Goal: Task Accomplishment & Management: Use online tool/utility

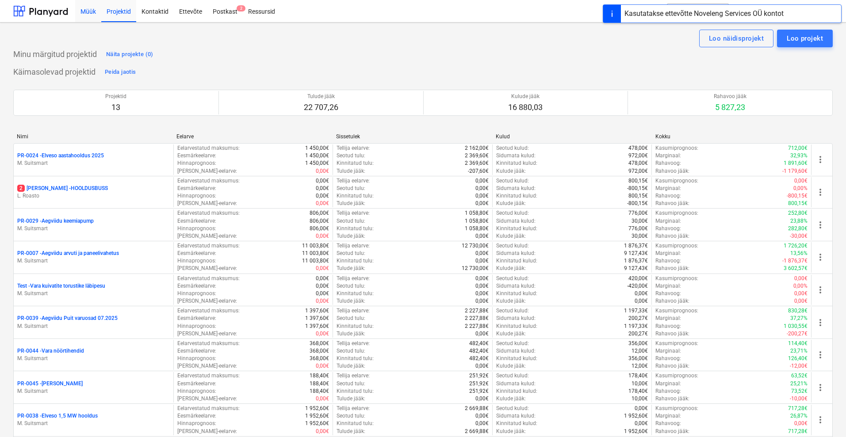
click at [82, 7] on div "Müük" at bounding box center [88, 11] width 26 height 23
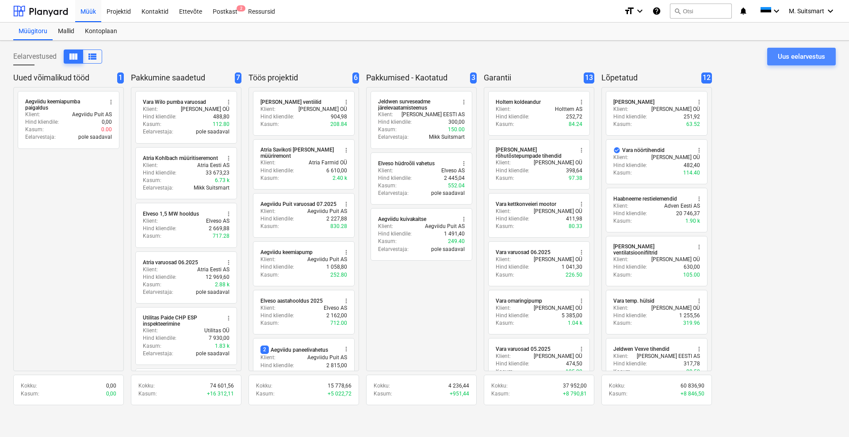
click at [799, 59] on div "Uus eelarvestus" at bounding box center [801, 56] width 47 height 11
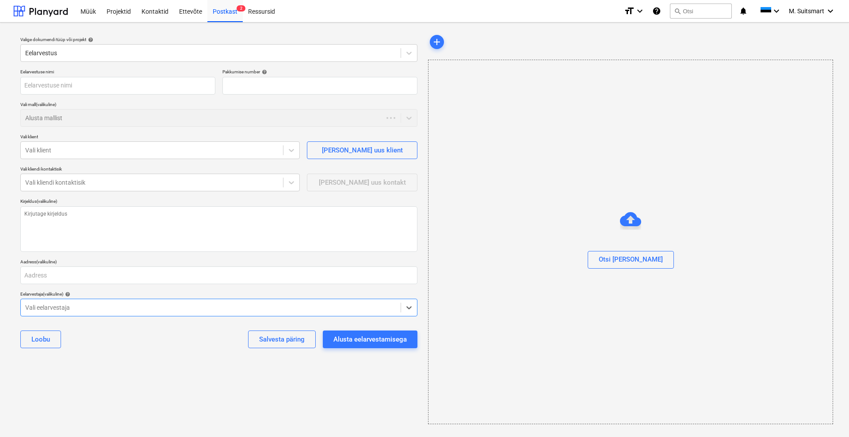
type textarea "x"
type input "QU-0052"
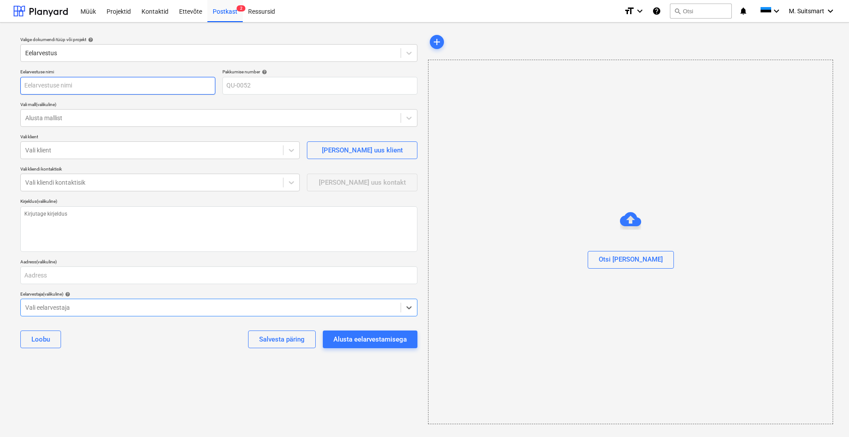
click at [74, 90] on input "text" at bounding box center [117, 86] width 195 height 18
type textarea "x"
type input "A"
type textarea "x"
type input "Ae"
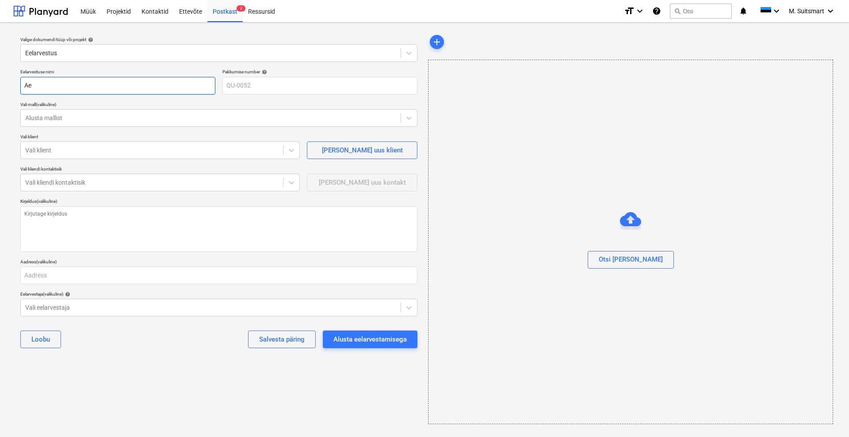
type textarea "x"
type input "Aeg"
type textarea "x"
type input "Aegv"
type textarea "x"
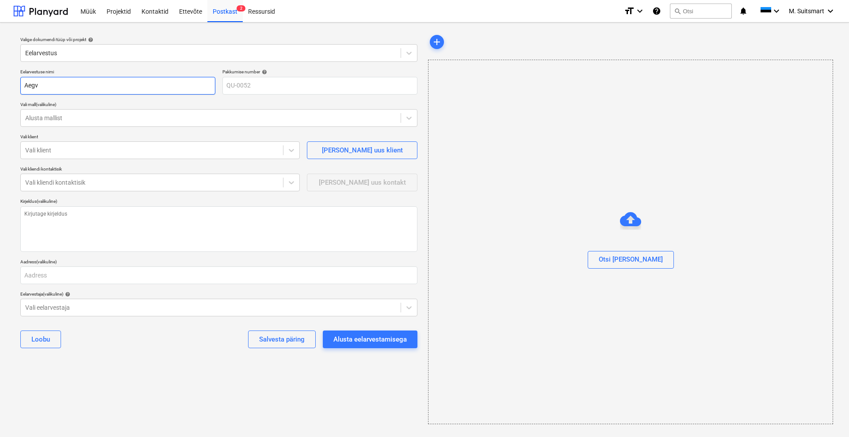
type input "Aegvi"
type textarea "x"
type input "Aegvii"
type textarea "x"
type input "Aegviid"
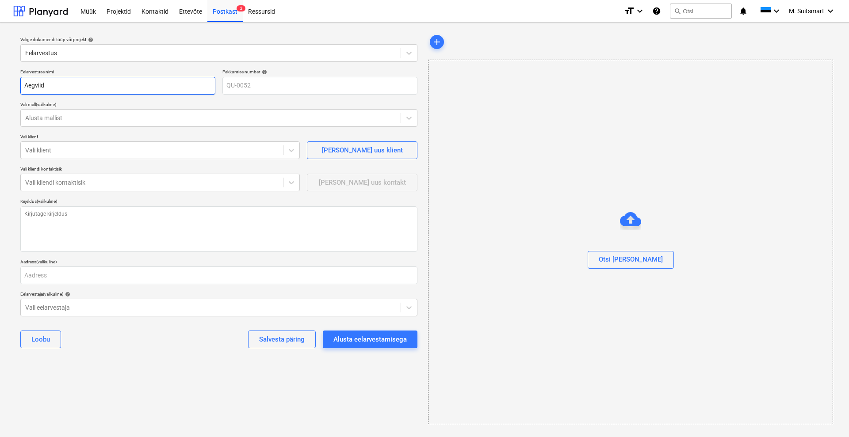
type textarea "x"
type input "Aegviidu"
type textarea "x"
type input "Aegviidu"
type textarea "x"
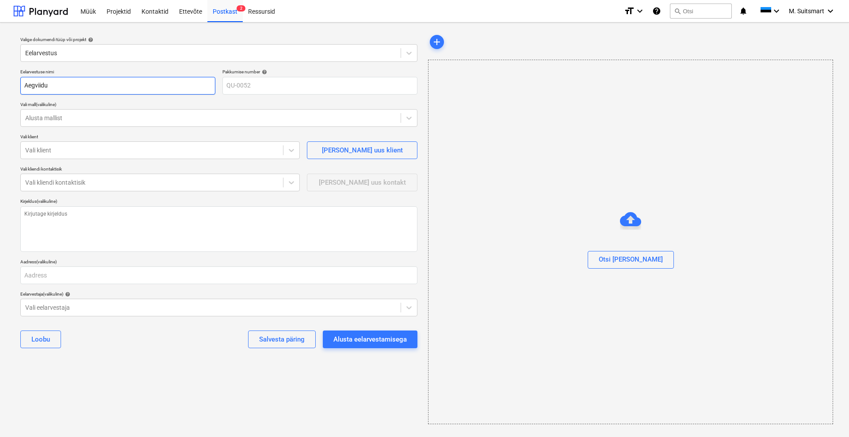
type input "Aegviidu õ"
type textarea "x"
type input "Aegviidu õh"
type textarea "x"
type input "Aegviidu õhu"
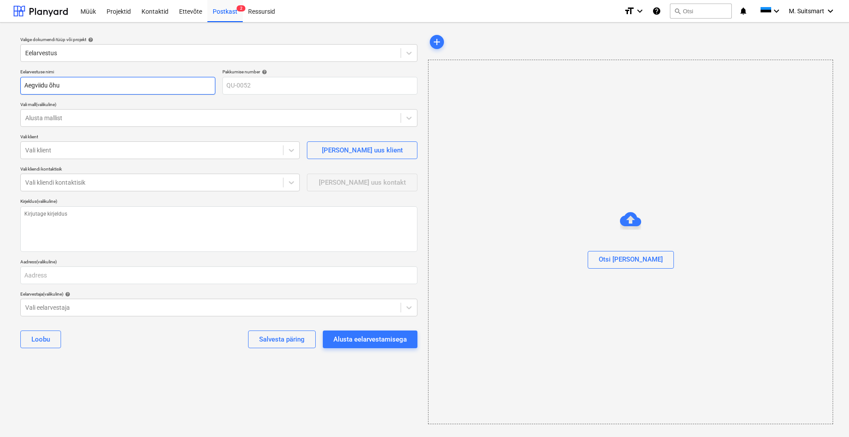
type textarea "x"
type input "Aegviidu õhue"
type textarea "x"
type input "Aegviidu õhuee"
type textarea "x"
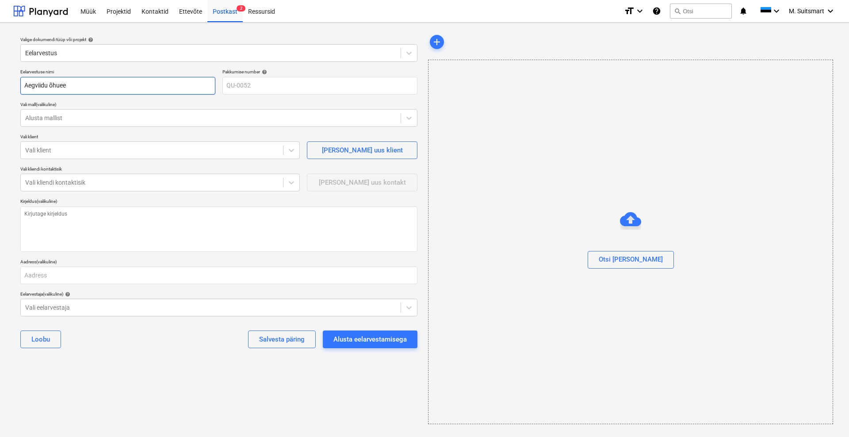
type input "Aegviidu õhueel"
type textarea "x"
type input "Aegviidu õhueels"
type textarea "x"
type input "Aegviidu õhueelso"
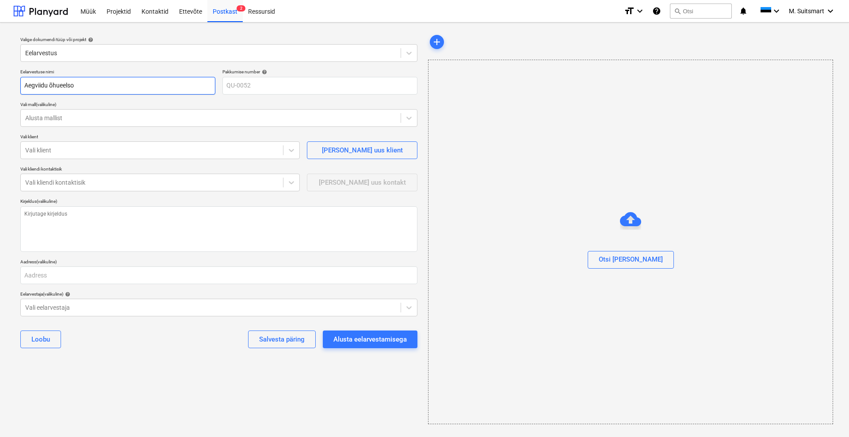
type textarea "x"
type input "Aegviidu õhueelsoo"
type textarea "x"
type input "Aegviidu õhueelsooj"
type textarea "x"
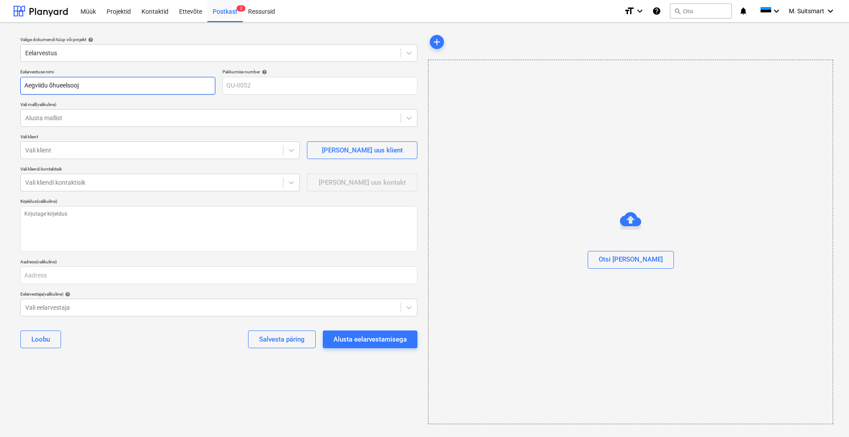
type input "Aegviidu õhueelsooje"
type textarea "x"
type input "Aegviidu õhueelsoojen"
type textarea "x"
type input "Aegviidu õhueelsoojend"
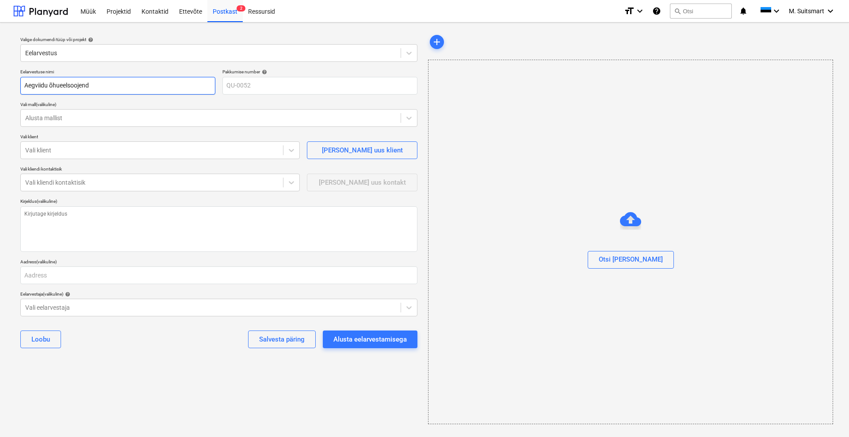
type textarea "x"
type input "Aegviidu õhueelsoojendi"
type textarea "x"
type input "Aegviidu õhueelsoojendi"
type textarea "x"
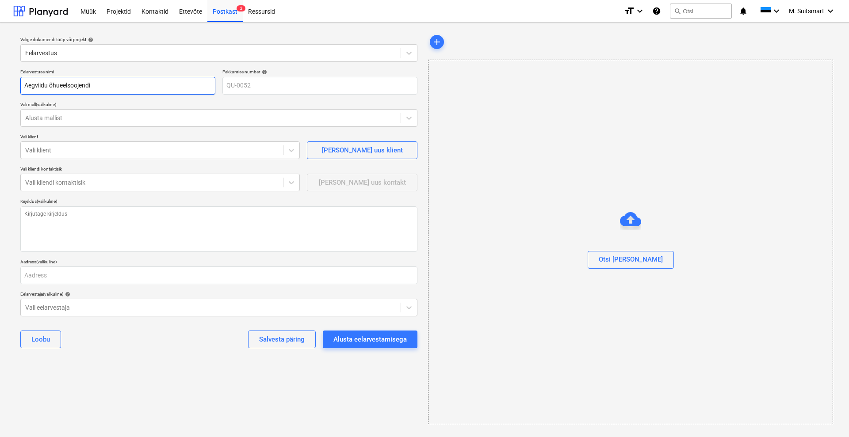
type input "Aegviidu õhueelsoojendi p"
type textarea "x"
type input "Aegviidu õhueelsoojendi pu"
type textarea "x"
type input "Aegviidu õhueelsoojendi pum"
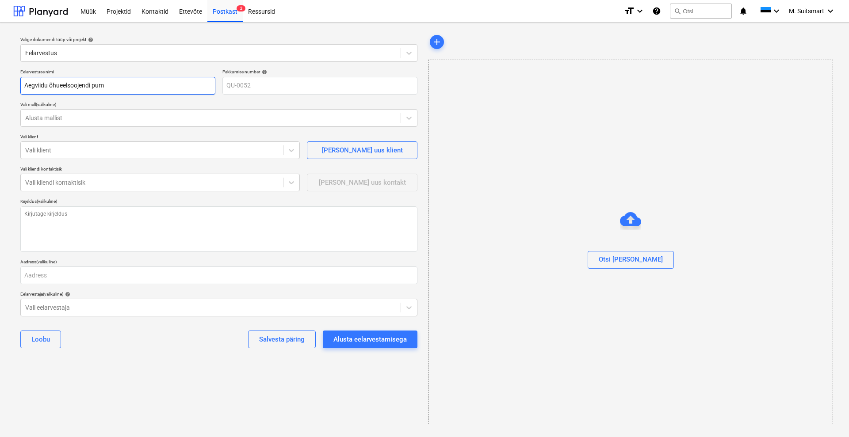
type textarea "x"
type input "Aegviidu õhueelsoojendi pumb"
type textarea "x"
type input "Aegviidu õhueelsoojendi pumba"
type textarea "x"
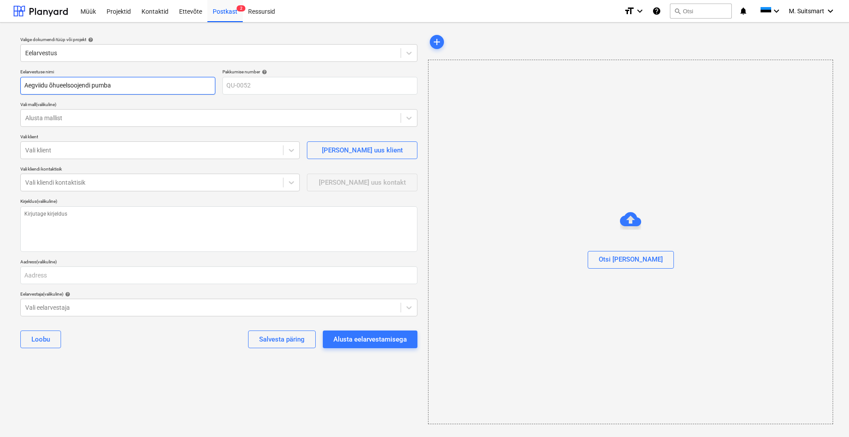
type input "Aegviidu õhueelsoojendi pumba r"
type textarea "x"
type input "Aegviidu õhueelsoojendi pumba rm"
type textarea "x"
type input "Aegviidu õhueelsoojendi pumba r"
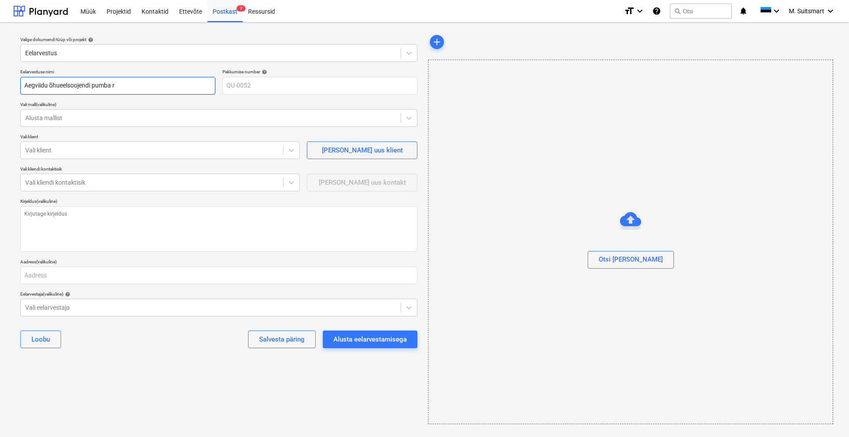
type textarea "x"
type input "Aegviidu õhueelsoojendi pumba re"
type textarea "x"
type input "Aegviidu õhueelsoojendi pumba rem"
type textarea "x"
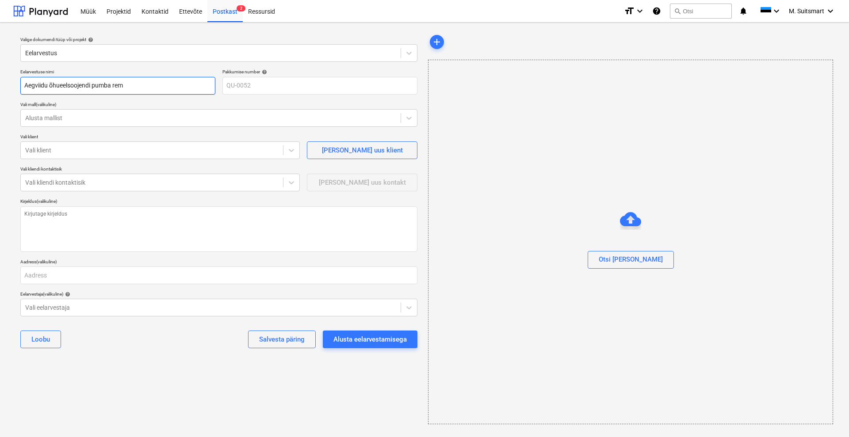
type input "Aegviidu õhueelsoojendi pumba remn"
type textarea "x"
type input "Aegviidu õhueelsoojendi pumba rem"
type textarea "x"
type input "Aegviidu õhueelsoojendi pumba remo"
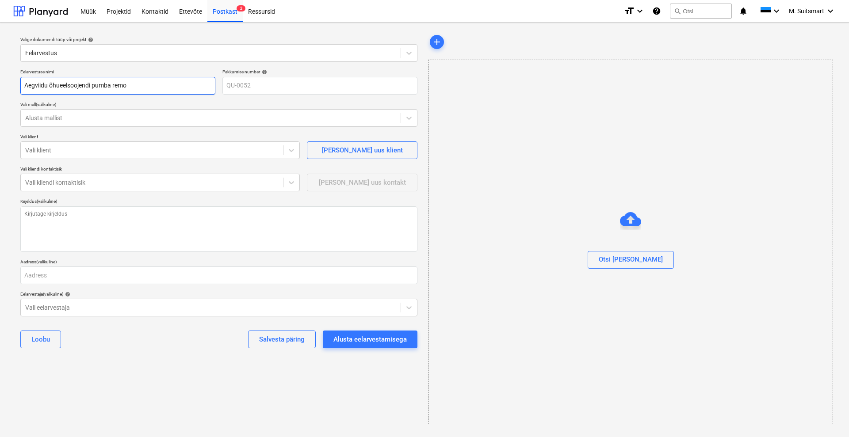
type textarea "x"
type input "Aegviidu õhueelsoojendi pumba remon"
type textarea "x"
type input "Aegviidu õhueelsoojendi pumba remont"
type textarea "x"
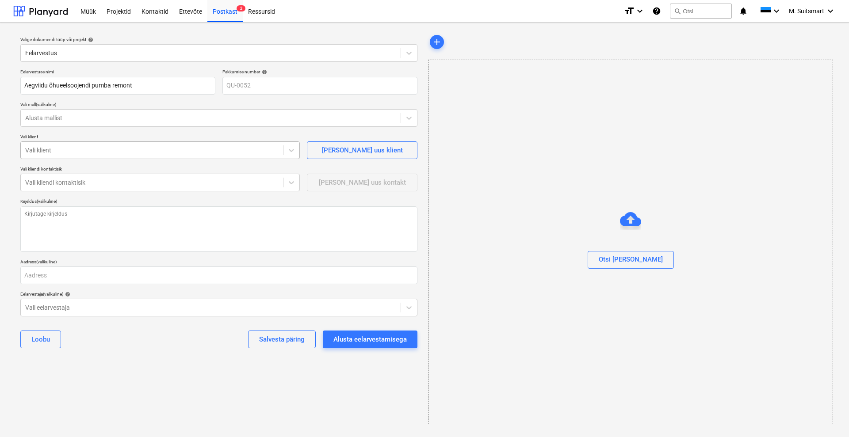
click at [73, 147] on div at bounding box center [151, 150] width 253 height 9
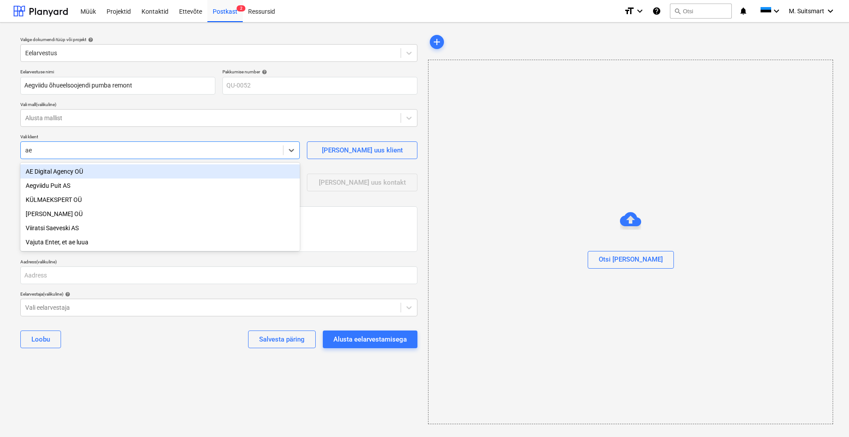
type input "aeg"
click at [75, 170] on div "Aegviidu Puit AS" at bounding box center [159, 171] width 279 height 14
type textarea "x"
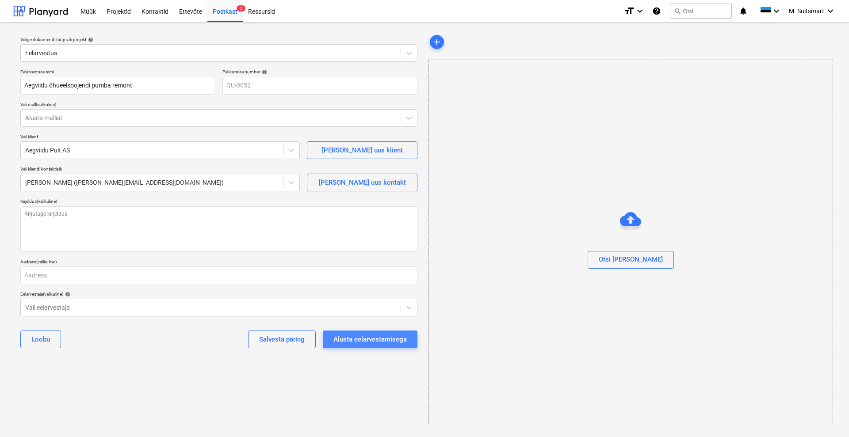
click at [382, 340] on div "Alusta eelarvestamisega" at bounding box center [369, 339] width 73 height 11
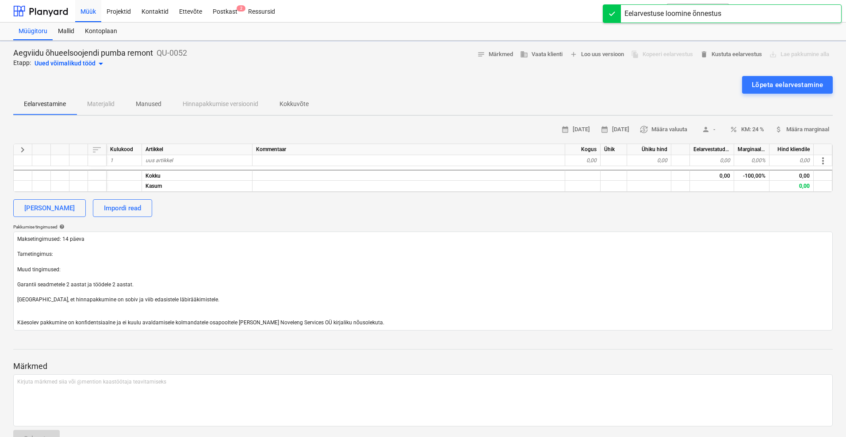
type textarea "x"
click at [185, 155] on div "uus artikkel" at bounding box center [197, 160] width 111 height 11
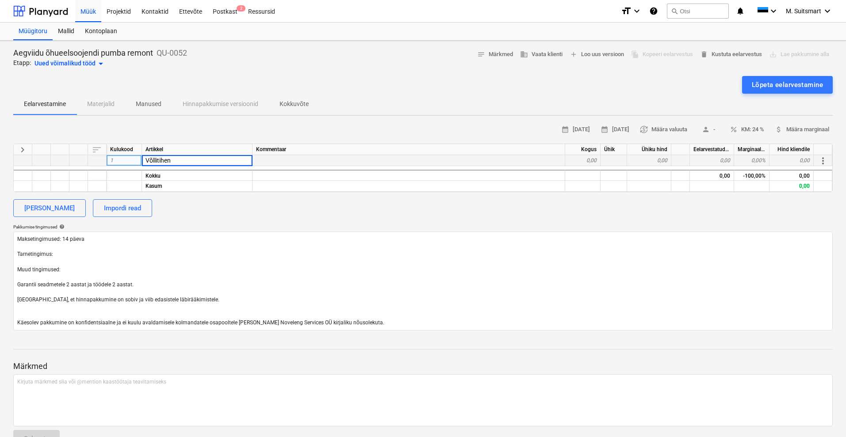
type input "Võllitihend"
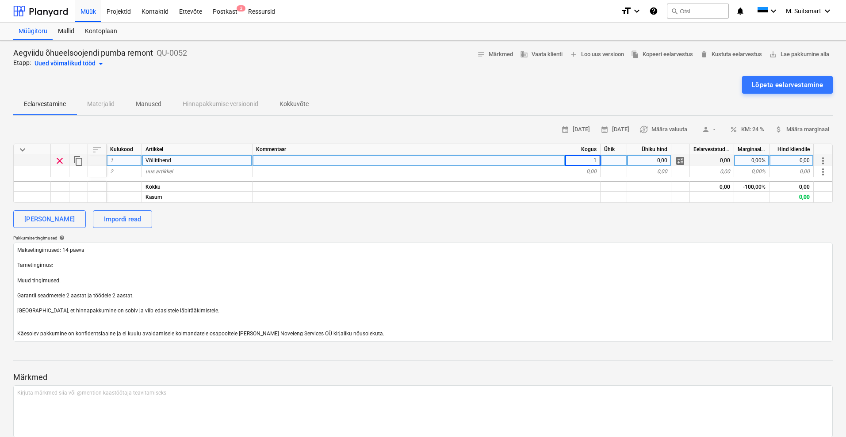
type textarea "x"
click at [187, 170] on div "uus artikkel" at bounding box center [197, 171] width 111 height 11
type input "Korpuse tihend"
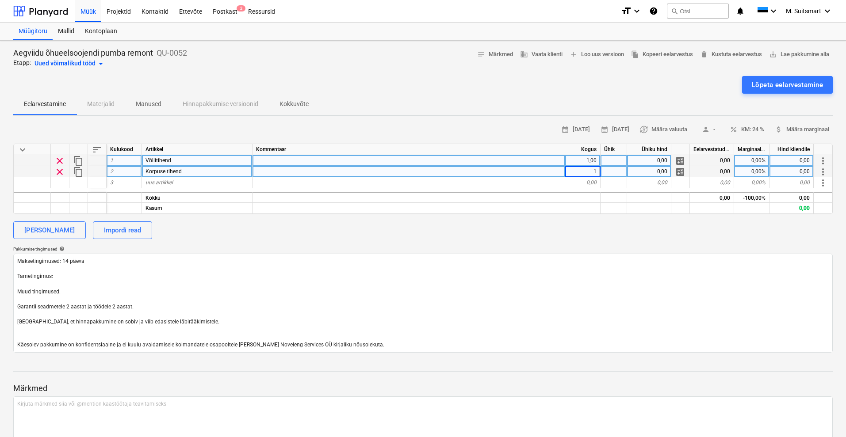
type textarea "x"
click at [648, 166] on div "0,00" at bounding box center [649, 171] width 44 height 11
type input "14,30"
type textarea "x"
click at [662, 161] on div "0,00" at bounding box center [649, 160] width 44 height 11
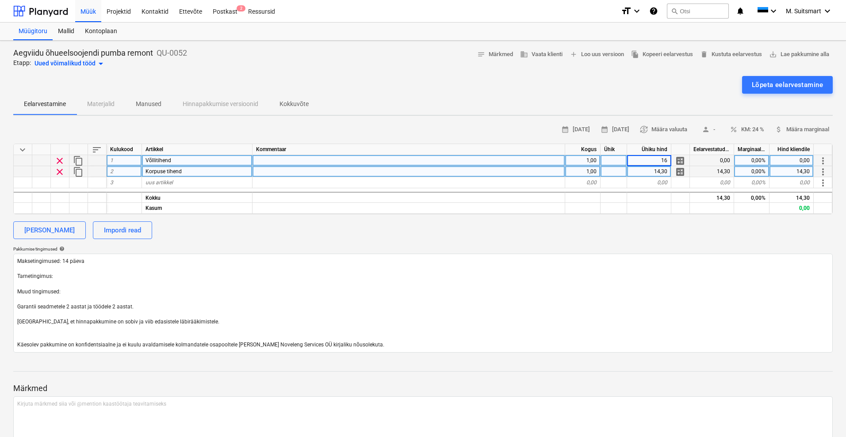
type input "160"
type textarea "x"
type input "30"
type textarea "x"
click at [751, 170] on div "0,00%" at bounding box center [751, 171] width 35 height 11
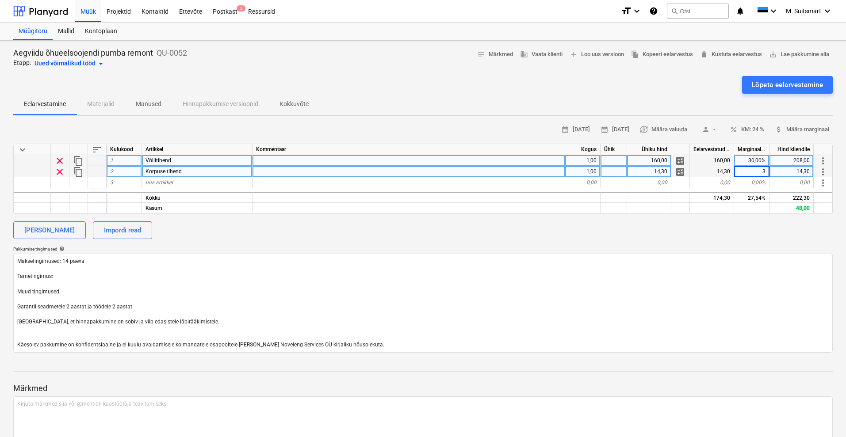
type input "30"
click at [746, 230] on div "[PERSON_NAME] Impordi read" at bounding box center [422, 231] width 819 height 18
click at [65, 279] on textarea "Maksetingimused: 14 päeva Tarnetingimus: Muud tingimused: Garantii seadmetele 2…" at bounding box center [422, 303] width 819 height 99
type textarea "x"
type textarea "Maksetingimused: 14 päeva Tarnetingimus: Muud tingimused: Garantii seadmetele 2…"
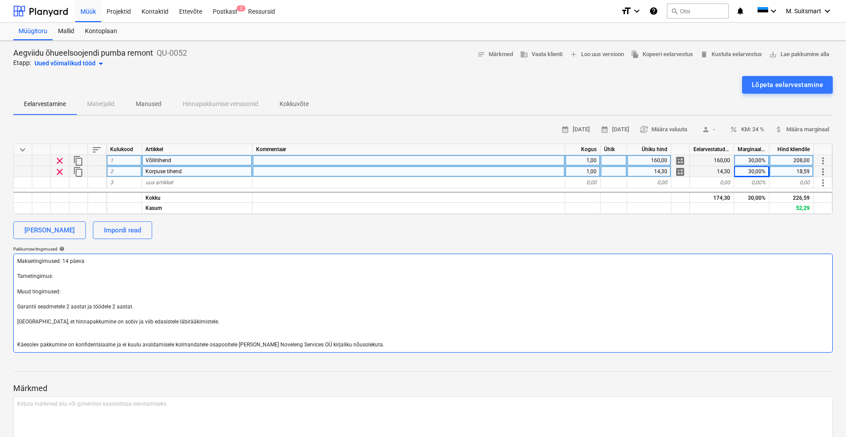
type textarea "x"
type textarea "Maksetingimused: 14 päeva Tarnetingimus: 1 Muud tingimused: Garantii seadmetele…"
type textarea "x"
type textarea "Maksetingimused: 14 päeva Tarnetingimus: 1 Muud tingimused: Garantii seadmetele…"
type textarea "x"
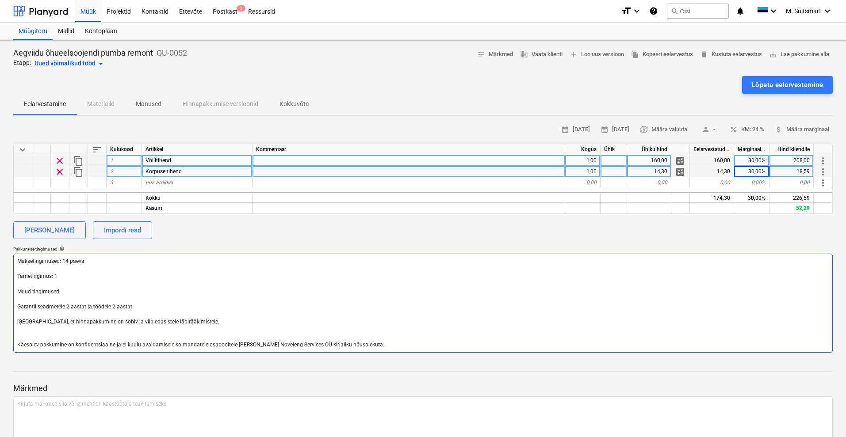
type textarea "Maksetingimused: 14 päeva Tarnetingimus: 1 n Muud tingimused: Garantii seadmete…"
type textarea "x"
type textarea "Maksetingimused: 14 päeva Tarnetingimus: 1 nä Muud tingimused: Garantii seadmet…"
type textarea "x"
type textarea "Maksetingimused: 14 päeva Tarnetingimus: 1 näd Muud tingimused: Garantii seadme…"
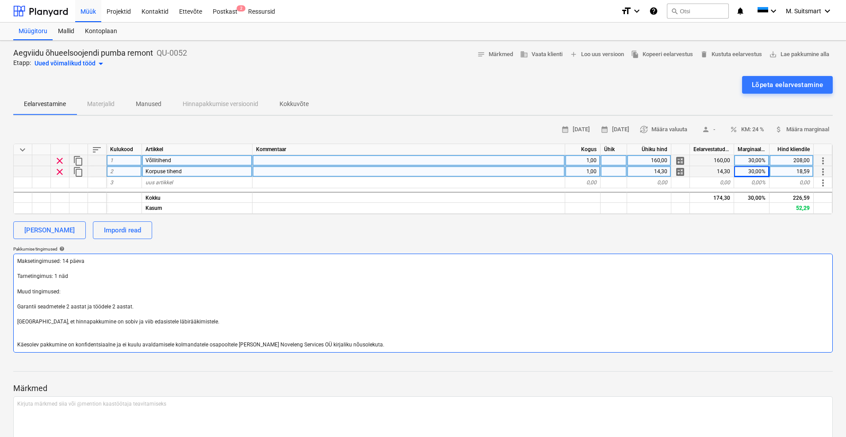
type textarea "x"
type textarea "Maksetingimused: 14 päeva Tarnetingimus: 1 näda Muud tingimused: Garantii seadm…"
type textarea "x"
type textarea "Maksetingimused: 14 päeva Tarnetingimus: 1 nädal Muud tingimused: Garantii sead…"
type textarea "x"
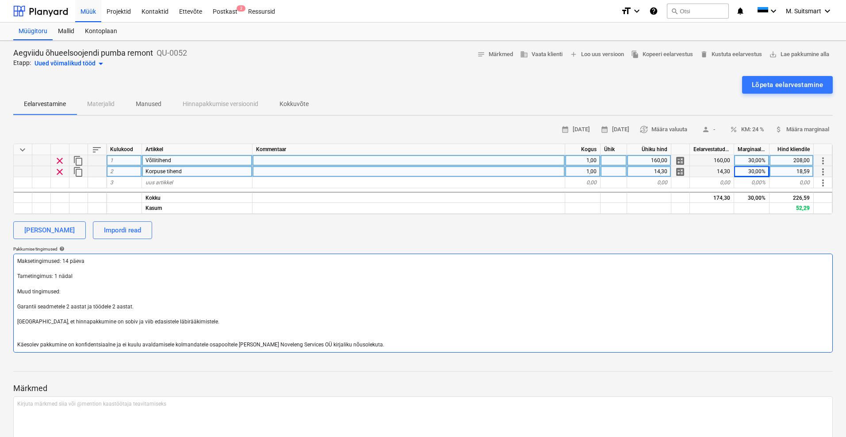
type textarea "Maksetingimused: 14 päeva Tarnetingimus: 1 nädal, Muud tingimused: Garantii sea…"
type textarea "x"
type textarea "Maksetingimused: 14 päeva Tarnetingimus: 1 nädal, Muud tingimused: Garantii sea…"
type textarea "x"
type textarea "Maksetingimused: 14 päeva Tarnetingimus: 1 nädal, D Muud tingimused: Garantii s…"
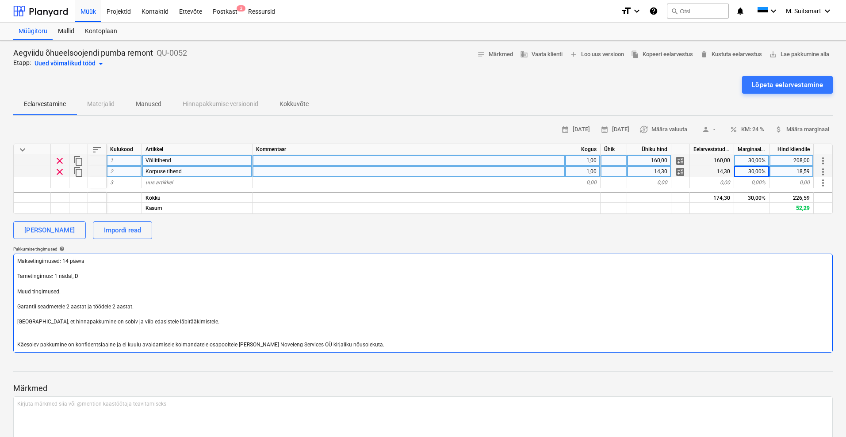
type textarea "x"
type textarea "Maksetingimused: 14 päeva Tarnetingimus: 1 nädal, DA Muud tingimused: Garantii …"
type textarea "x"
type textarea "Maksetingimused: 14 päeva Tarnetingimus: 1 nädal, DAP Muud tingimused: Garantii…"
type textarea "x"
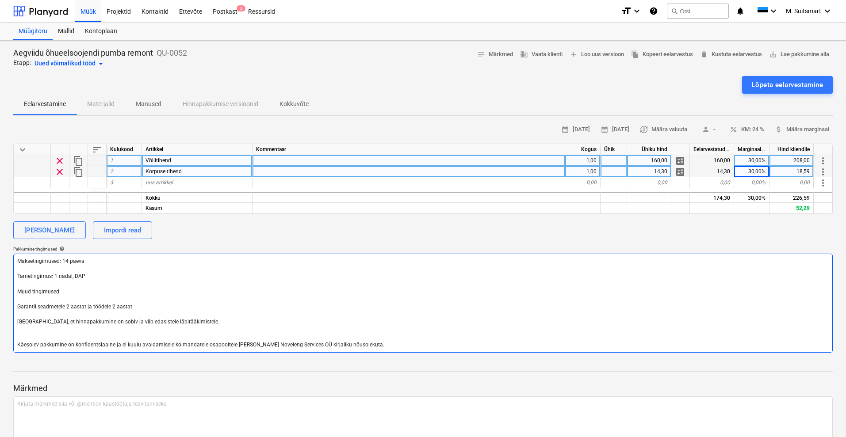
type textarea "Maksetingimused: 14 päeva Tarnetingimus: 1 nädal, DAP Muud tingimused: Garantii…"
type textarea "x"
type textarea "Maksetingimused: 14 päeva Tarnetingimus: 1 nädal, DAP A Muud tingimused: Garant…"
type textarea "x"
type textarea "Maksetingimused: 14 päeva Tarnetingimus: 1 nädal, DAP Ae Muud tingimused: Garan…"
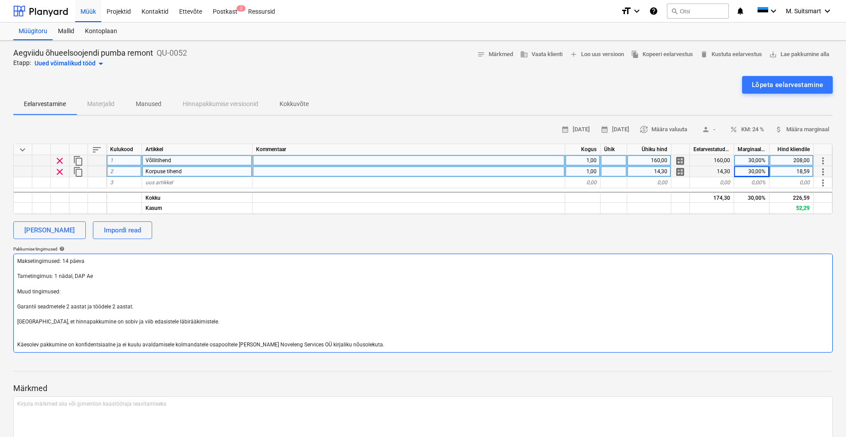
type textarea "x"
type textarea "Maksetingimused: 14 päeva Tarnetingimus: 1 nädal, DAP Aeg Muud tingimused: Gara…"
type textarea "x"
type textarea "Maksetingimused: 14 päeva Tarnetingimus: 1 nädal, DAP Aegv Muud tingimused: Gar…"
type textarea "x"
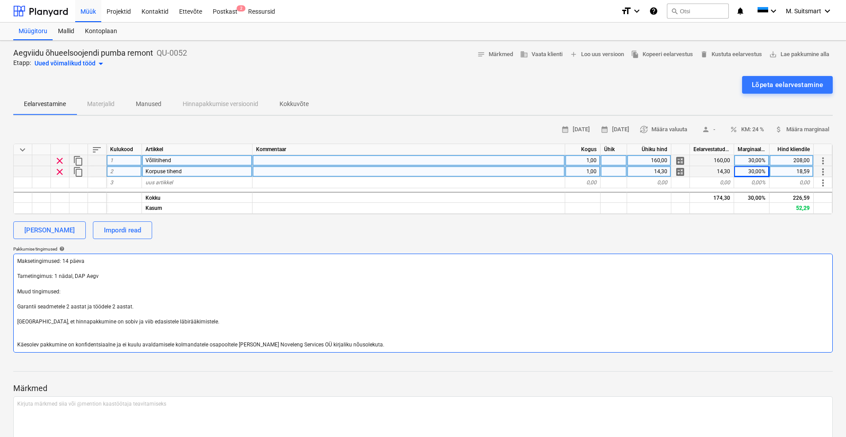
type textarea "Maksetingimused: 14 päeva Tarnetingimus: 1 nädal, DAP Aegvi Muud tingimused: Ga…"
type textarea "x"
type textarea "Maksetingimused: 14 päeva Tarnetingimus: 1 nädal, DAP Aegvii Muud tingimused: G…"
type textarea "x"
type textarea "Maksetingimused: 14 päeva Tarnetingimus: 1 nädal, DAP Aegviidu Muud tingimused:…"
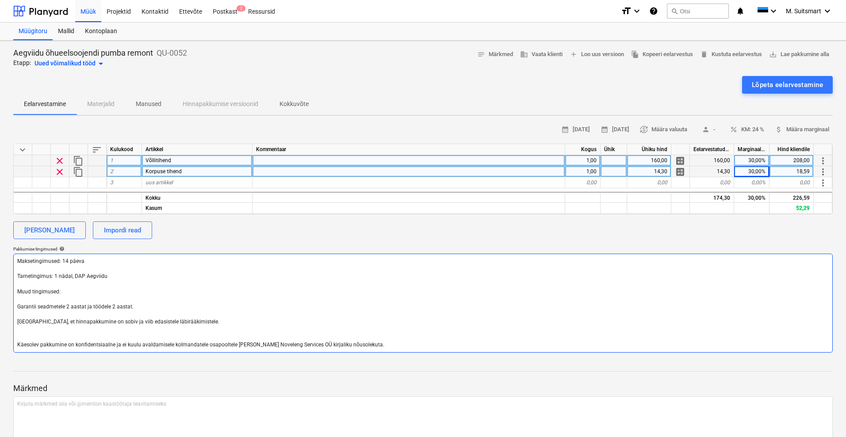
type textarea "x"
type textarea "Maksetingimused: 14 päeva Tarnetingimus: 1 nädal, DAP Aegviidu Muud tingimused:…"
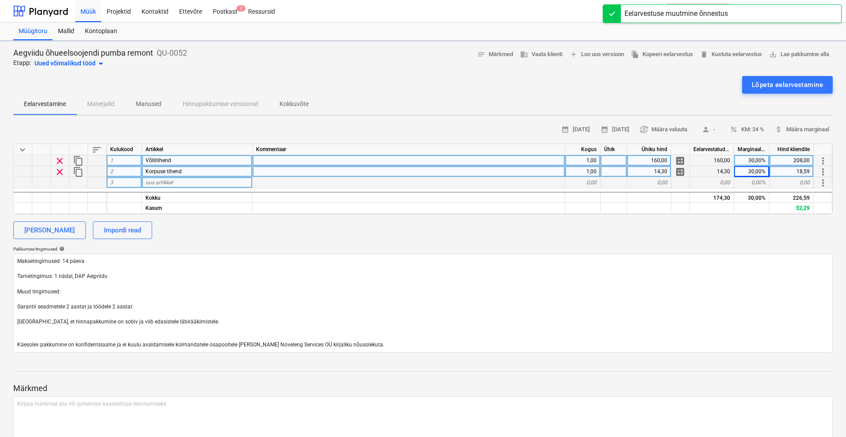
type textarea "x"
click at [159, 182] on span "uus artikkel" at bounding box center [158, 183] width 27 height 6
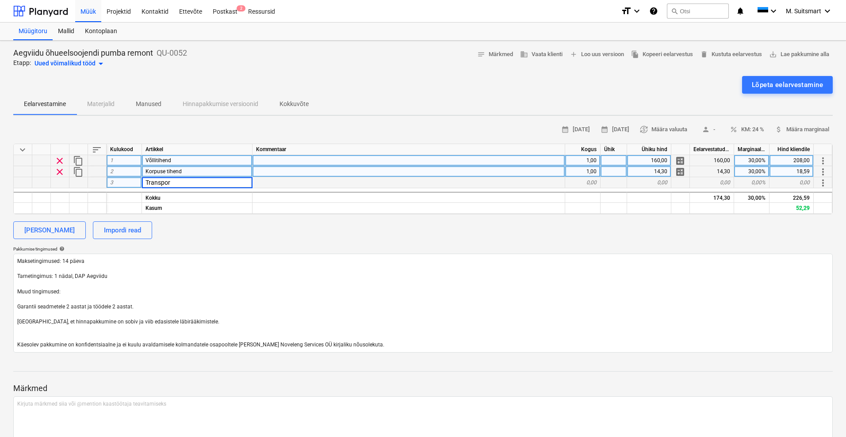
type input "Transport"
type textarea "x"
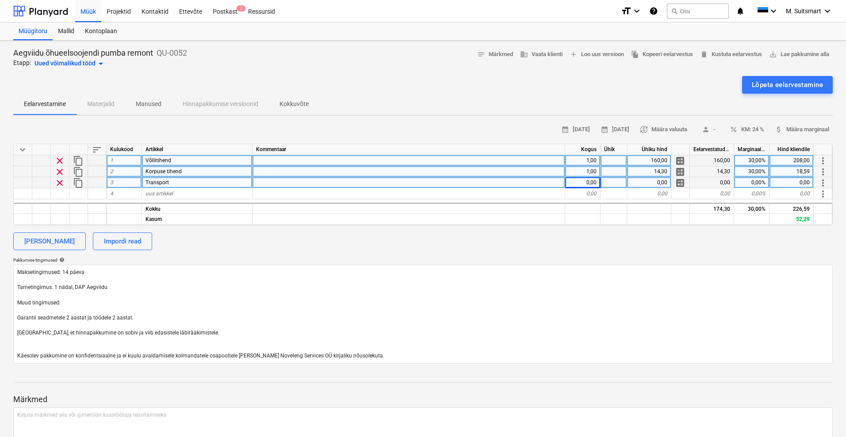
click at [584, 183] on div "0,00" at bounding box center [582, 182] width 35 height 11
type input "1"
click at [608, 245] on div "[PERSON_NAME] Impordi read" at bounding box center [422, 242] width 819 height 18
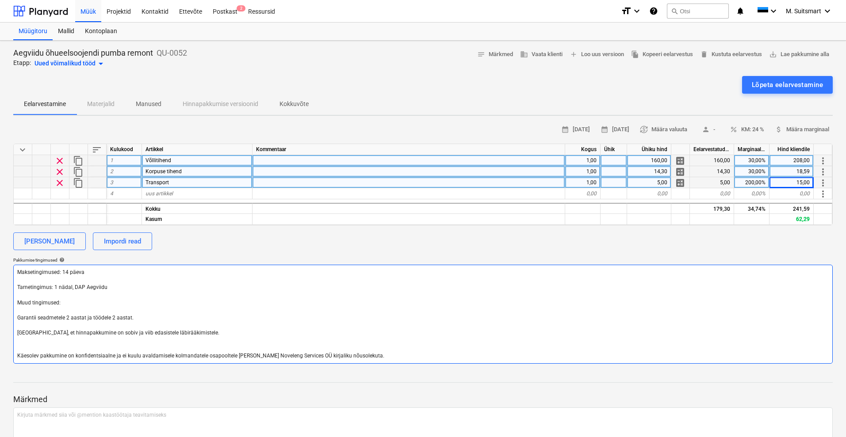
drag, startPoint x: 145, startPoint y: 317, endPoint x: 8, endPoint y: 314, distance: 137.5
click at [8, 314] on div "Aegviidu õhueelsoojendi pumba remont QU-0052 Etapp: Uued võimalikud tööd arrow_…" at bounding box center [423, 268] width 846 height 455
type textarea "x"
type textarea "Maksetingimused: 14 päeva Tarnetingimus: 1 nädal, DAP Aegviidu Muud tingimused:…"
type textarea "x"
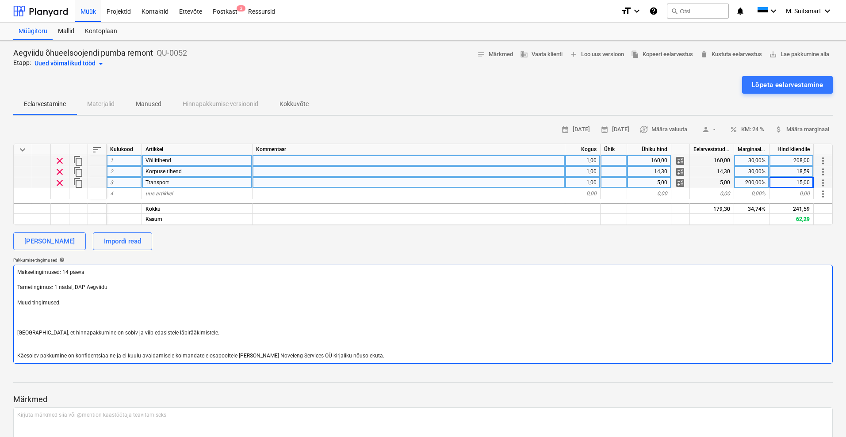
type textarea "Maksetingimused: 14 päeva Tarnetingimus: 1 nädal, DAP Aegviidu Muud tingimused:…"
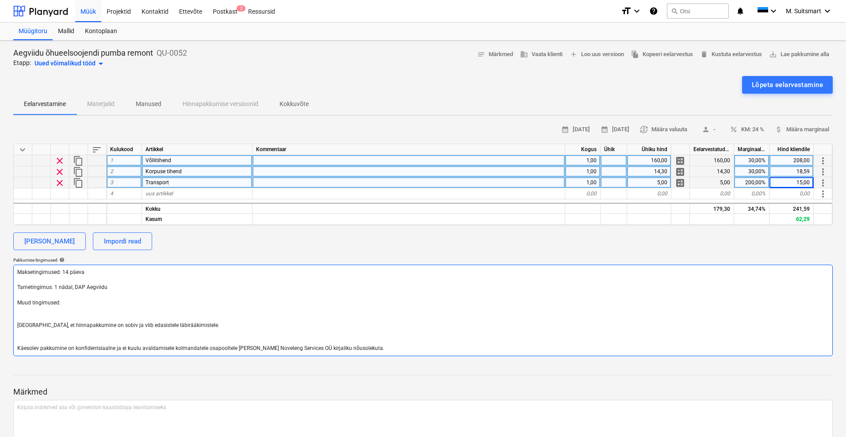
type textarea "x"
type textarea "Maksetingimused: 14 päeva Tarnetingimus: 1 nädal, DAP Aegviidu Muud tingimused:…"
type textarea "x"
type textarea "Maksetingimused: 14 päeva Tarnetingimus: 1 nädal, DAP Aegviidu Muud tingimused:…"
type textarea "x"
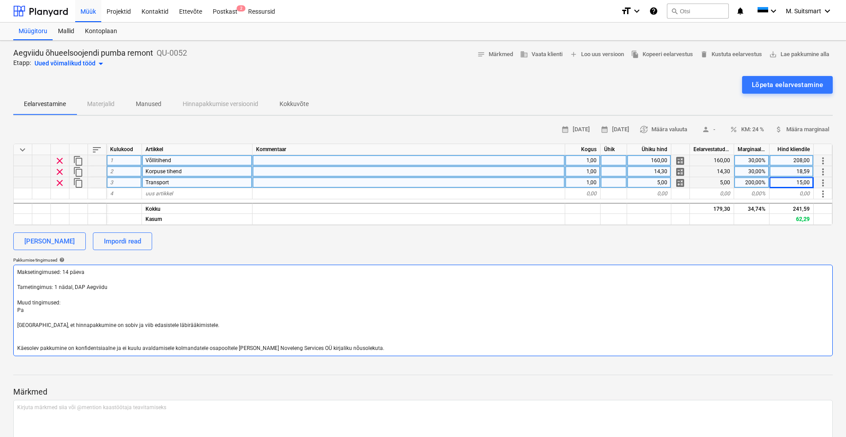
type textarea "Maksetingimused: 14 päeva Tarnetingimus: 1 nädal, DAP Aegviidu Muud tingimused:…"
type textarea "x"
type textarea "Maksetingimused: 14 päeva Tarnetingimus: 1 nädal, DAP Aegviidu Muud tingimused:…"
type textarea "x"
type textarea "Maksetingimused: 14 päeva Tarnetingimus: 1 nädal, DAP Aegviidu Muud tingimused:…"
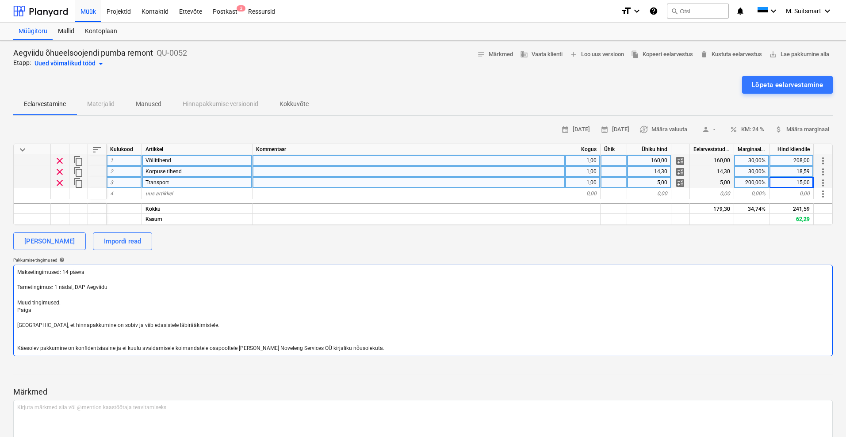
type textarea "x"
type textarea "Maksetingimused: 14 päeva Tarnetingimus: 1 nädal, DAP Aegviidu Muud tingimused:…"
type textarea "x"
type textarea "Maksetingimused: 14 päeva Tarnetingimus: 1 nädal, DAP Aegviidu Muud tingimused:…"
type textarea "x"
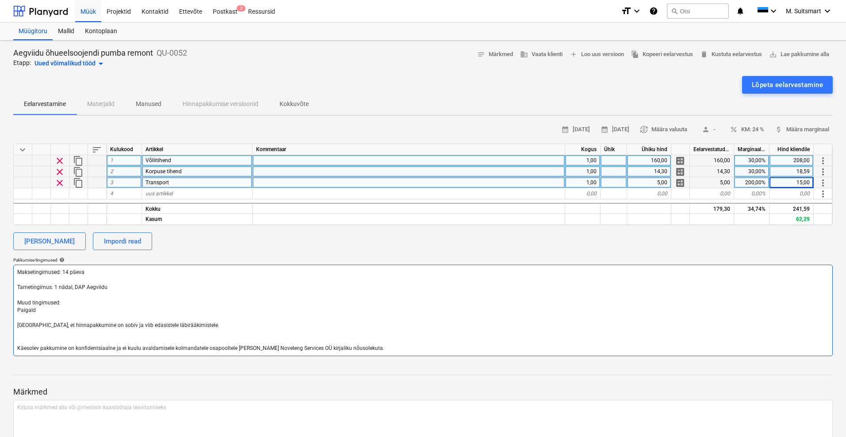
type textarea "Maksetingimused: 14 päeva Tarnetingimus: 1 nädal, DAP Aegviidu Muud tingimused:…"
type textarea "x"
type textarea "Maksetingimused: 14 päeva Tarnetingimus: 1 nädal, DAP Aegviidu Muud tingimused:…"
type textarea "x"
type textarea "Maksetingimused: 14 päeva Tarnetingimus: 1 nädal, DAP Aegviidu Muud tingimused:…"
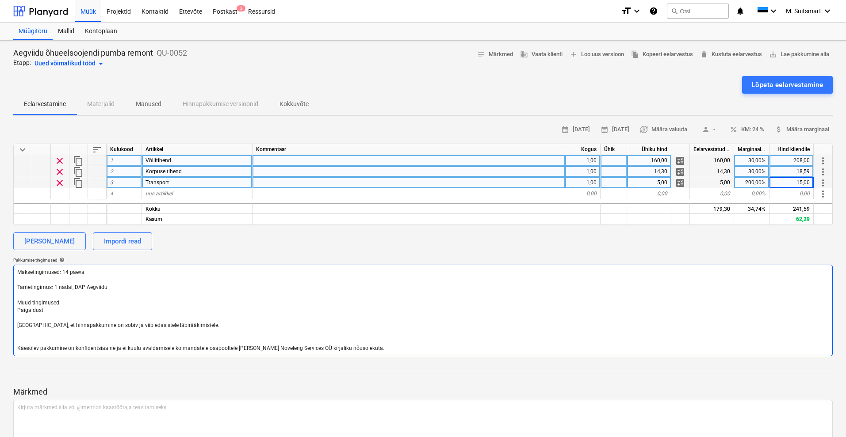
type textarea "x"
type textarea "Maksetingimused: 14 päeva Tarnetingimus: 1 nädal, DAP Aegviidu Muud tingimused:…"
type textarea "x"
type textarea "Maksetingimused: 14 päeva Tarnetingimus: 1 nädal, DAP Aegviidu Muud tingimused:…"
type textarea "x"
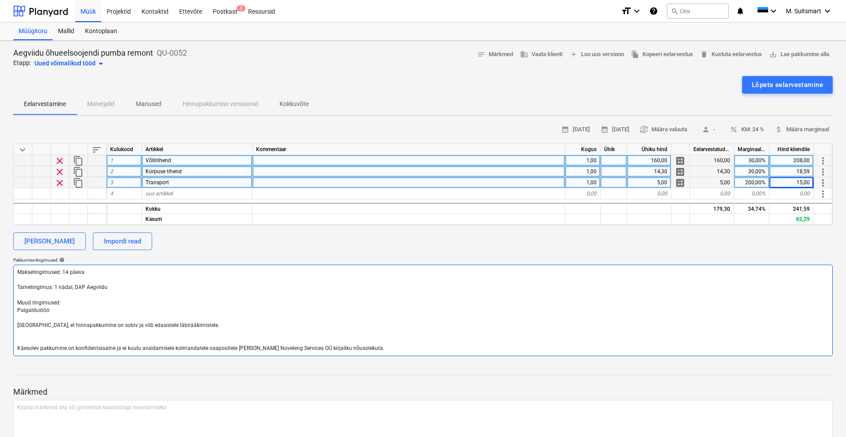
type textarea "Maksetingimused: 14 päeva Tarnetingimus: 1 nädal, DAP Aegviidu Muud tingimused:…"
type textarea "x"
type textarea "Maksetingimused: 14 päeva Tarnetingimus: 1 nädal, DAP Aegviidu Muud tingimused:…"
type textarea "x"
type textarea "Maksetingimused: 14 päeva Tarnetingimus: 1 nädal, DAP Aegviidu Muud tingimused:…"
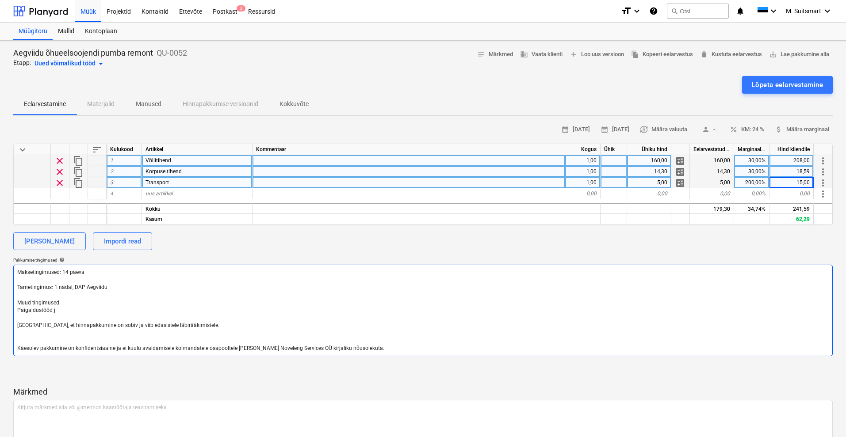
type textarea "x"
type textarea "Maksetingimused: 14 päeva Tarnetingimus: 1 nädal, DAP Aegviidu Muud tingimused:…"
type textarea "x"
type textarea "Maksetingimused: 14 päeva Tarnetingimus: 1 nädal, DAP Aegviidu Muud tingimused:…"
type textarea "x"
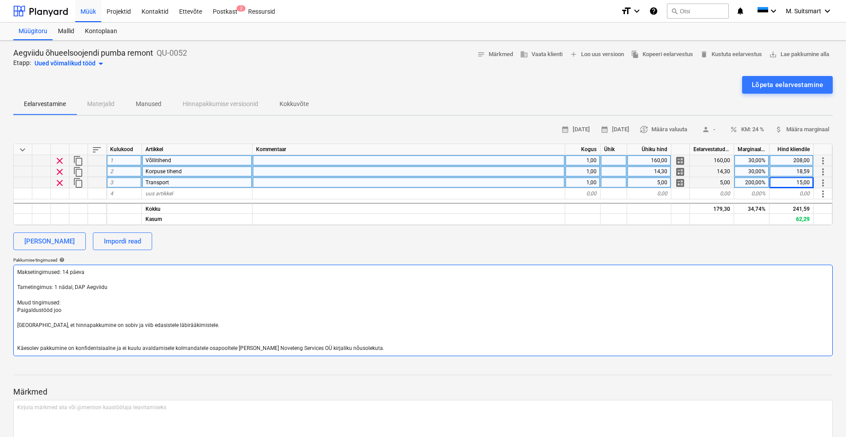
type textarea "Maksetingimused: 14 päeva Tarnetingimus: 1 nädal, DAP Aegviidu Muud tingimused:…"
type textarea "x"
type textarea "Maksetingimused: 14 päeva Tarnetingimus: 1 nädal, DAP Aegviidu Muud tingimused:…"
type textarea "x"
type textarea "Maksetingimused: 14 päeva Tarnetingimus: 1 nädal, DAP Aegviidu Muud tingimused:…"
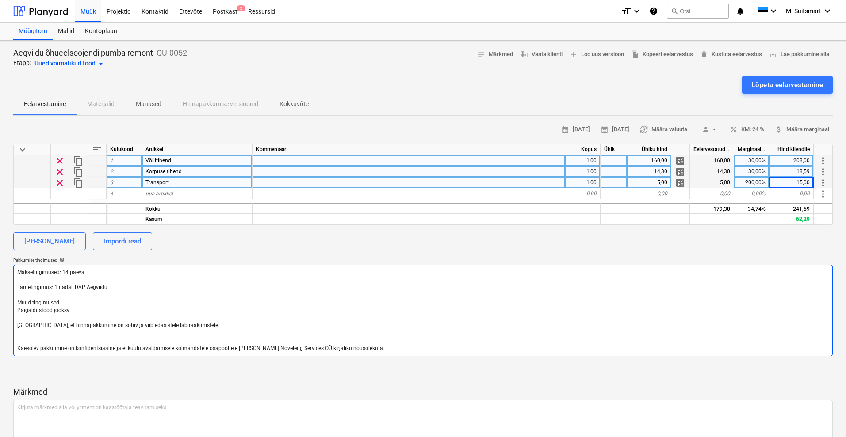
type textarea "x"
type textarea "Maksetingimused: 14 päeva Tarnetingimus: 1 nädal, DAP Aegviidu Muud tingimused:…"
type textarea "x"
type textarea "Maksetingimused: 14 päeva Tarnetingimus: 1 nädal, DAP Aegviidu Muud tingimused:…"
type textarea "x"
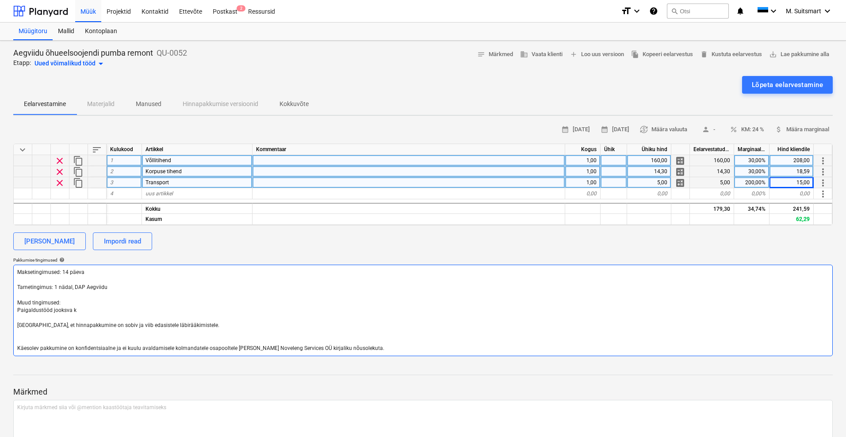
type textarea "Maksetingimused: 14 päeva Tarnetingimus: 1 nädal, DAP Aegviidu Muud tingimused:…"
type textarea "x"
type textarea "Maksetingimused: 14 päeva Tarnetingimus: 1 nädal, DAP Aegviidu Muud tingimused:…"
type textarea "x"
type textarea "Maksetingimused: 14 päeva Tarnetingimus: 1 nädal, DAP Aegviidu Muud tingimused:…"
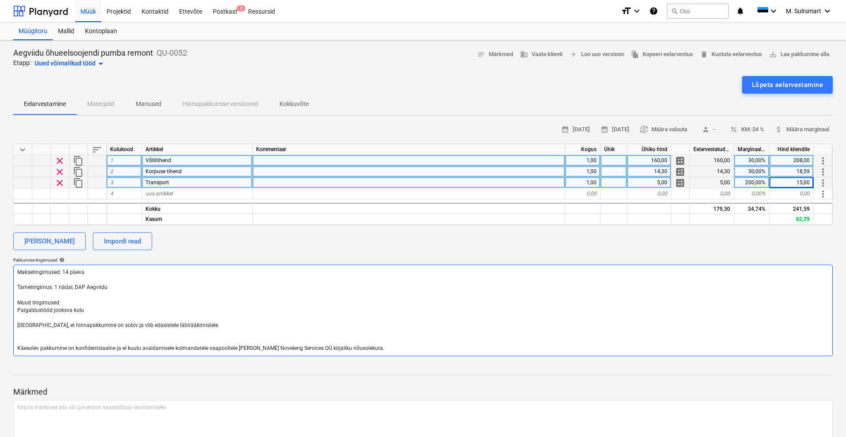
type textarea "x"
type textarea "Maksetingimused: 14 päeva Tarnetingimus: 1 nädal, DAP Aegviidu Muud tingimused:…"
click at [784, 54] on span "save_alt Lae pakkumine alla" at bounding box center [799, 55] width 60 height 10
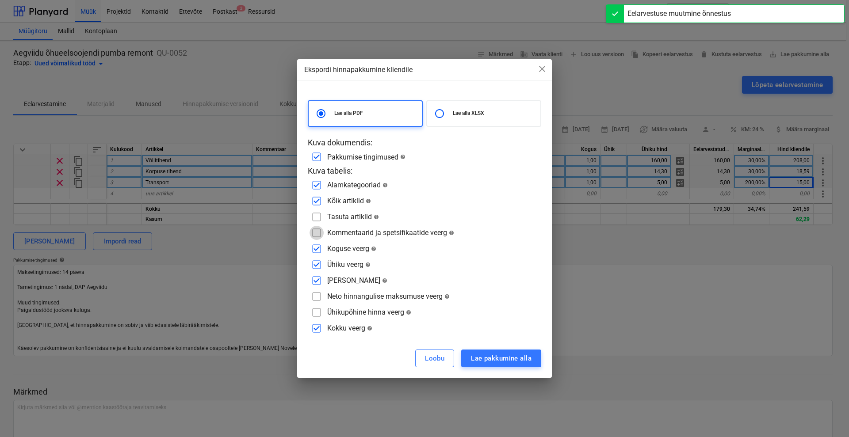
click at [315, 233] on input "checkbox" at bounding box center [317, 233] width 14 height 14
click at [316, 232] on input "checkbox" at bounding box center [317, 233] width 14 height 14
click at [500, 357] on div "Lae pakkumine alla" at bounding box center [501, 358] width 61 height 11
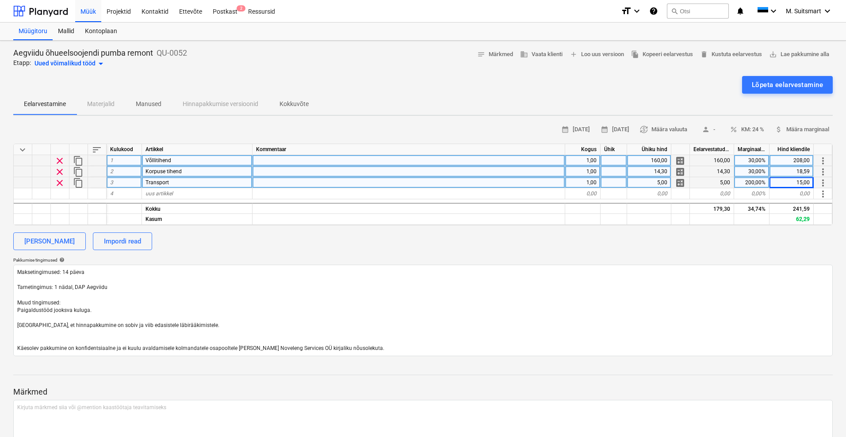
click at [242, 74] on div at bounding box center [422, 72] width 819 height 7
click at [293, 106] on p "Kokkuvõte" at bounding box center [293, 103] width 29 height 9
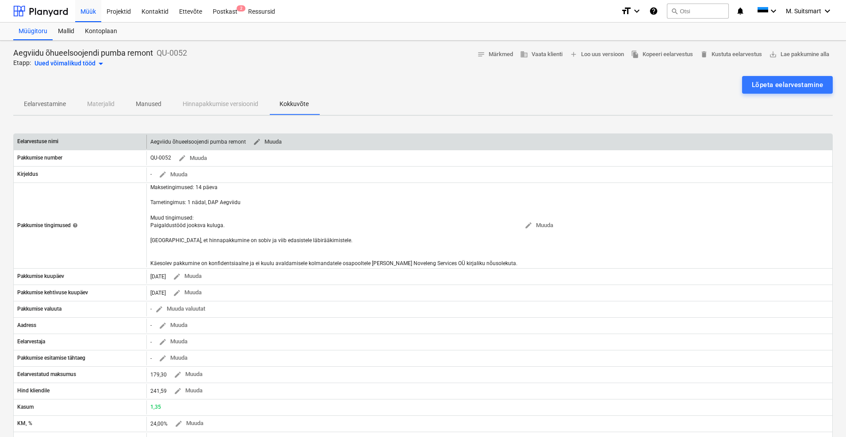
click at [258, 142] on span "edit" at bounding box center [257, 142] width 8 height 8
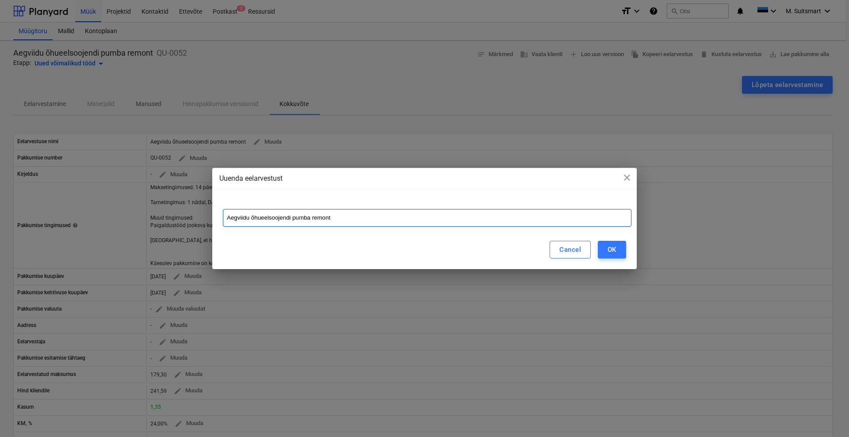
click at [360, 216] on input "Aegviidu õhueelsoojendi pumba remont" at bounding box center [427, 218] width 409 height 18
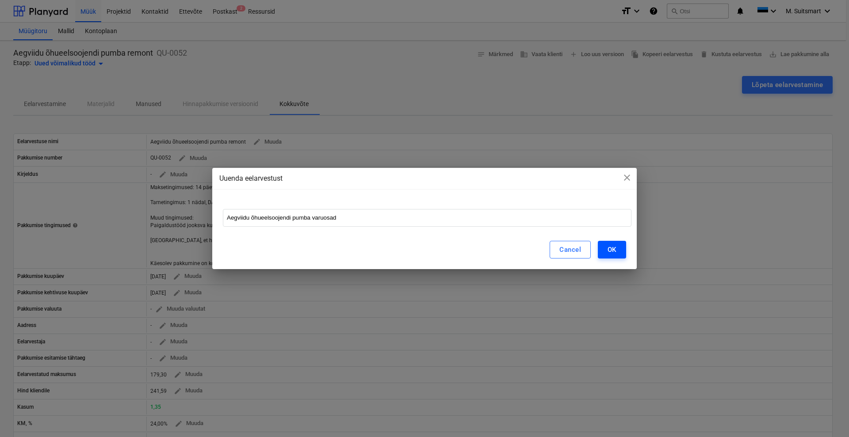
click at [615, 246] on div "OK" at bounding box center [612, 249] width 9 height 11
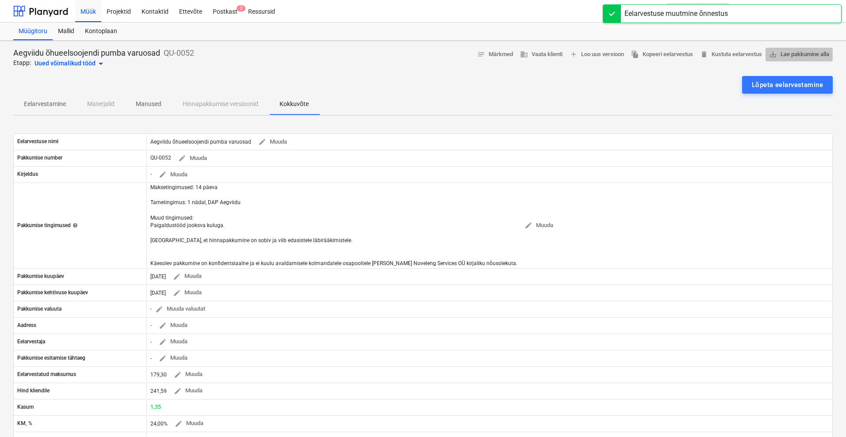
click at [803, 56] on span "save_alt Lae pakkumine alla" at bounding box center [799, 55] width 60 height 10
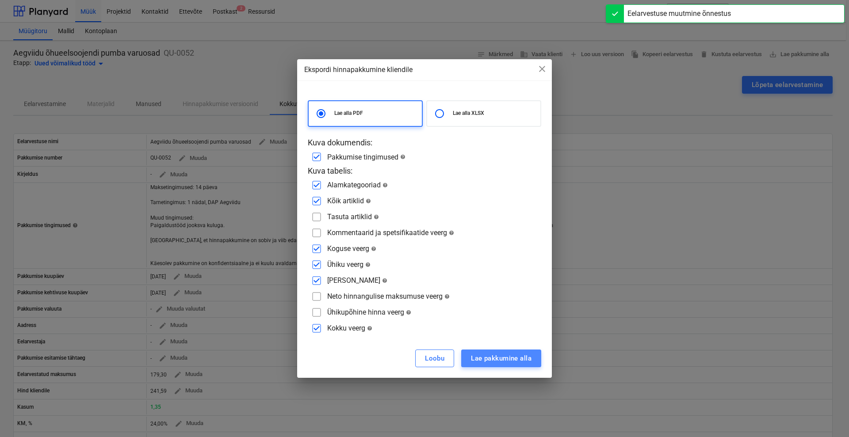
click at [501, 362] on div "Lae pakkumine alla" at bounding box center [501, 358] width 61 height 11
